Goal: Transaction & Acquisition: Purchase product/service

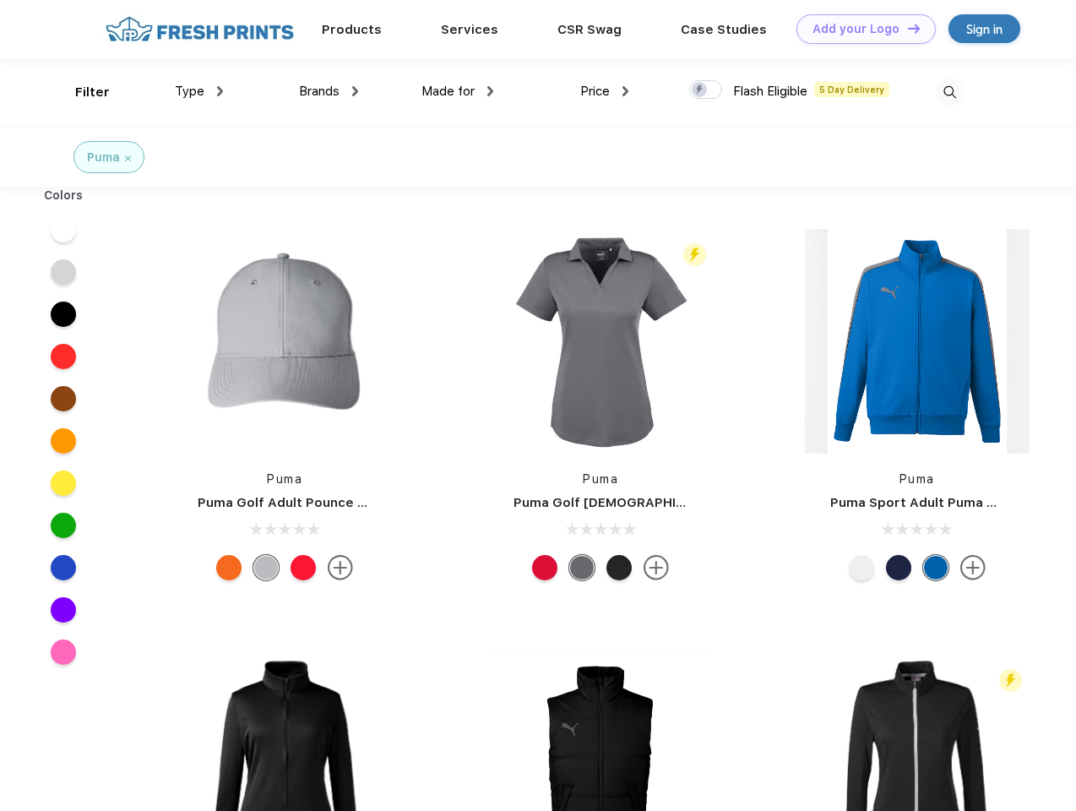
scroll to position [1, 0]
click at [860, 29] on link "Add your Logo Design Tool" at bounding box center [866, 29] width 139 height 30
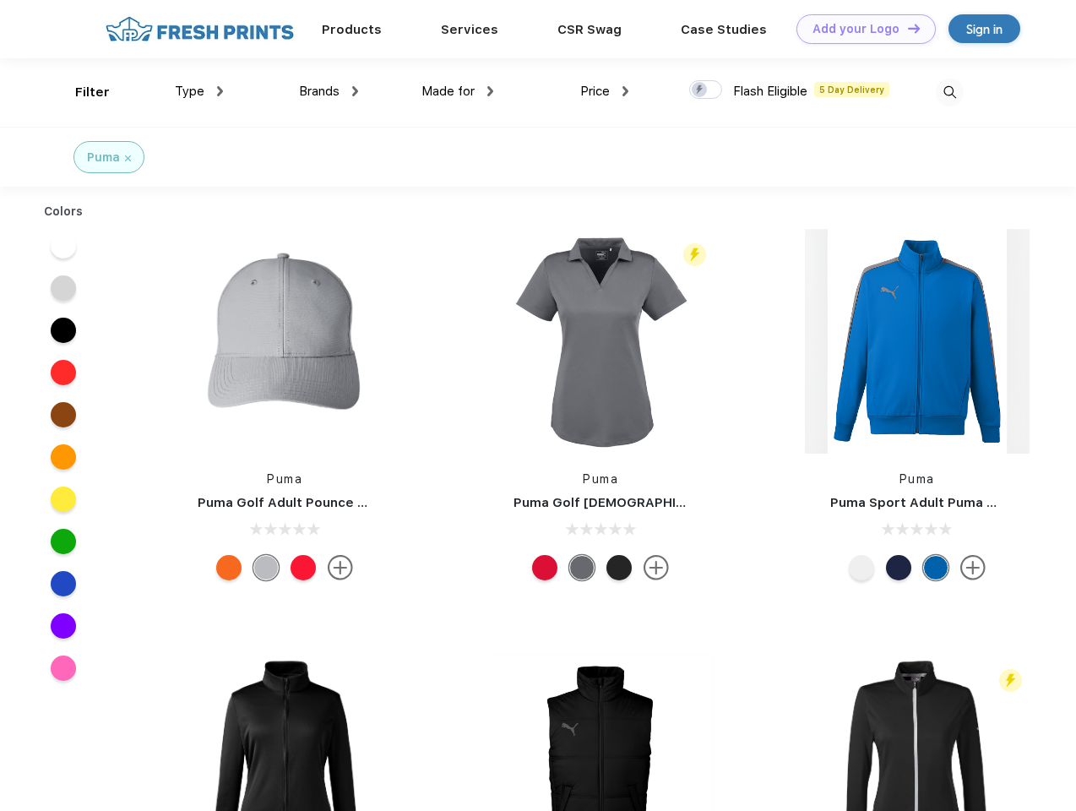
click at [0, 0] on div "Design Tool" at bounding box center [0, 0] width 0 height 0
click at [906, 28] on link "Add your Logo Design Tool" at bounding box center [866, 29] width 139 height 30
click at [81, 92] on div "Filter" at bounding box center [92, 92] width 35 height 19
click at [199, 91] on span "Type" at bounding box center [190, 91] width 30 height 15
click at [329, 91] on span "Brands" at bounding box center [319, 91] width 41 height 15
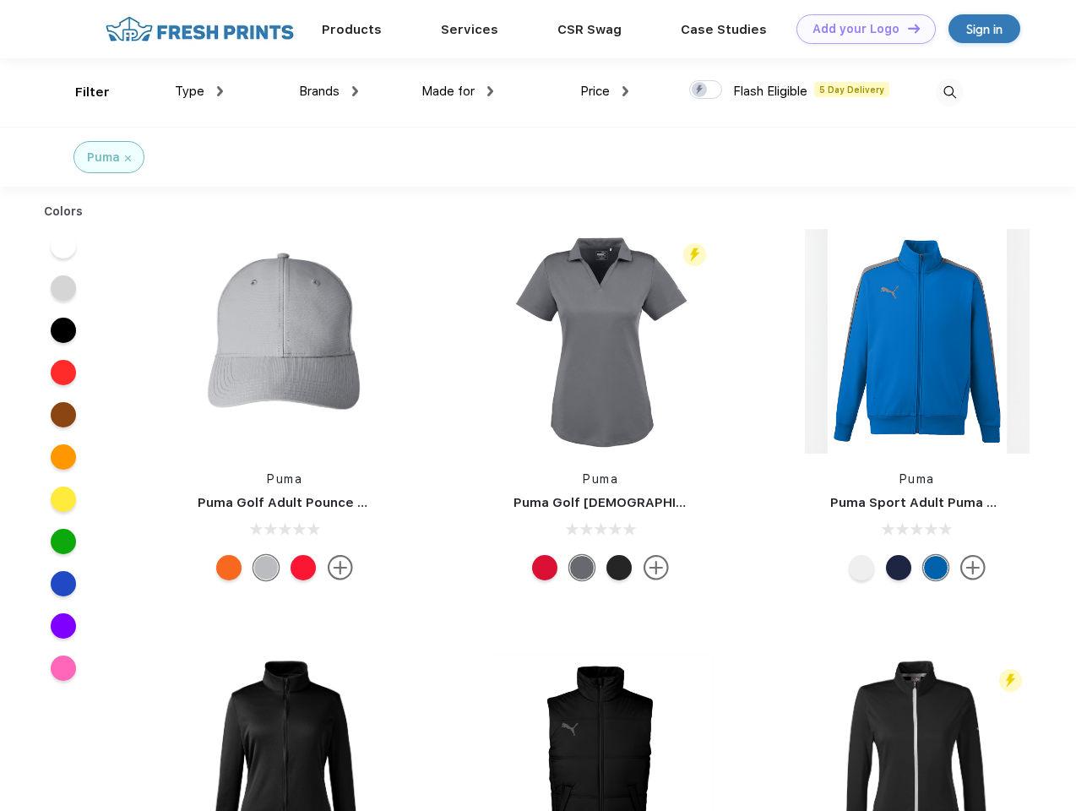
click at [458, 91] on span "Made for" at bounding box center [448, 91] width 53 height 15
click at [605, 91] on span "Price" at bounding box center [595, 91] width 30 height 15
click at [706, 90] on div at bounding box center [705, 89] width 33 height 19
click at [700, 90] on input "checkbox" at bounding box center [694, 84] width 11 height 11
click at [950, 92] on img at bounding box center [950, 93] width 28 height 28
